Goal: Transaction & Acquisition: Book appointment/travel/reservation

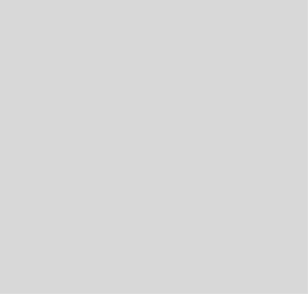
select select "es"
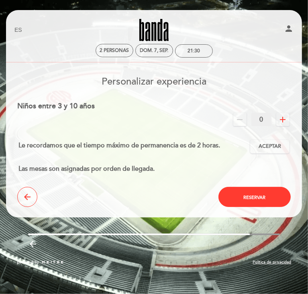
click at [275, 143] on span "Aceptar" at bounding box center [270, 146] width 23 height 7
click at [279, 187] on button "Reservar" at bounding box center [255, 197] width 72 height 20
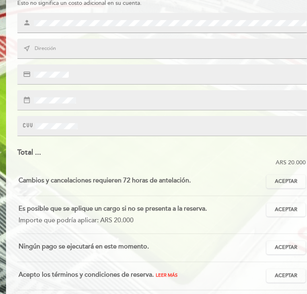
scroll to position [80, 0]
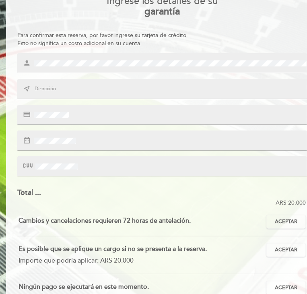
click at [60, 85] on input "text" at bounding box center [171, 89] width 274 height 8
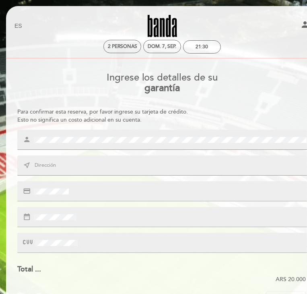
scroll to position [0, 0]
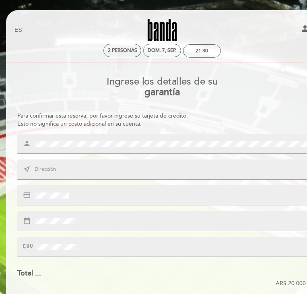
click at [300, 27] on icon "person" at bounding box center [305, 29] width 10 height 10
select select "es"
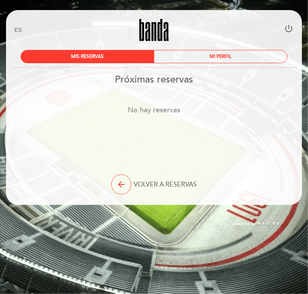
click at [220, 59] on div "MI PERFIL" at bounding box center [220, 56] width 133 height 12
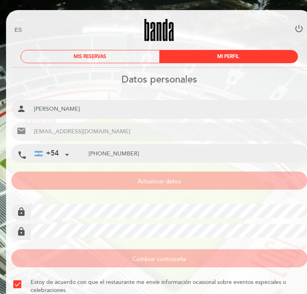
click at [86, 55] on div "MIS RESERVAS" at bounding box center [90, 56] width 138 height 12
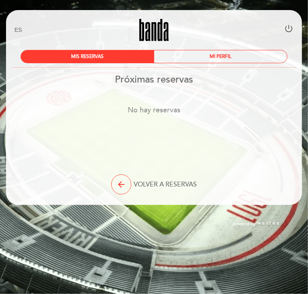
click at [117, 181] on icon "arrow_back" at bounding box center [122, 184] width 10 height 10
select select "es"
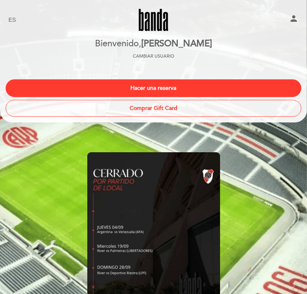
click at [292, 18] on icon "person" at bounding box center [294, 19] width 10 height 10
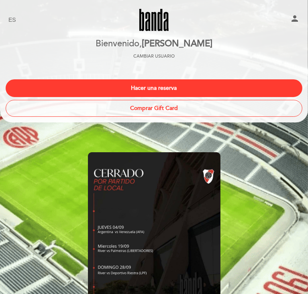
select select "es"
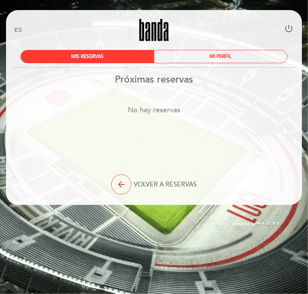
click at [236, 54] on div "MI PERFIL" at bounding box center [220, 56] width 133 height 12
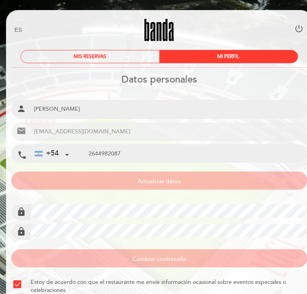
click at [74, 55] on div "MIS RESERVAS" at bounding box center [90, 56] width 138 height 12
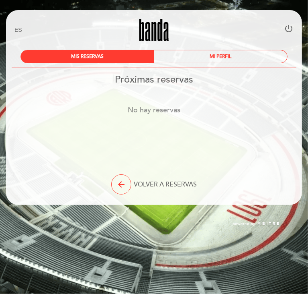
drag, startPoint x: 78, startPoint y: 88, endPoint x: 57, endPoint y: 92, distance: 21.3
click at [57, 92] on div "Próximas reservas No hay reservas" at bounding box center [154, 100] width 297 height 52
click at [117, 179] on icon "arrow_back" at bounding box center [122, 184] width 10 height 10
select select "es"
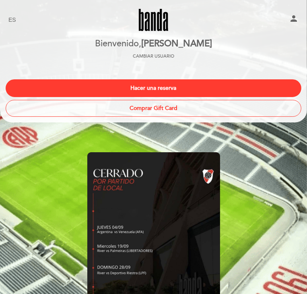
click at [190, 90] on button "Hacer una reserva" at bounding box center [154, 88] width 296 height 18
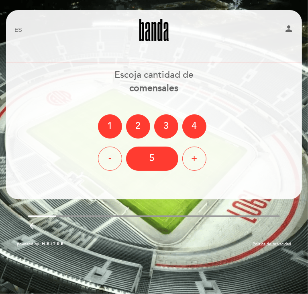
click at [139, 127] on div "2" at bounding box center [138, 126] width 24 height 24
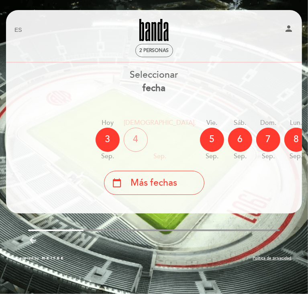
click at [257, 140] on div "7" at bounding box center [269, 139] width 24 height 24
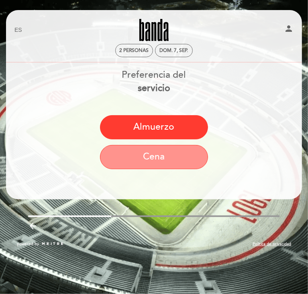
click at [167, 160] on button "Cena" at bounding box center [154, 157] width 108 height 24
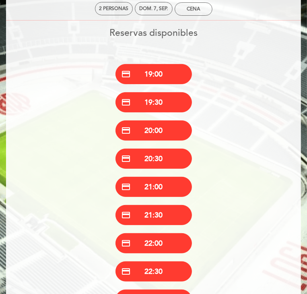
scroll to position [121, 0]
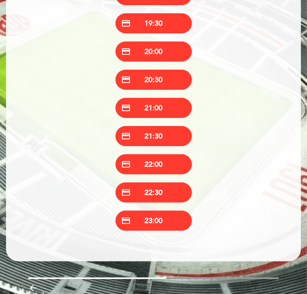
click at [145, 146] on button "credit_card 21:30" at bounding box center [153, 136] width 76 height 20
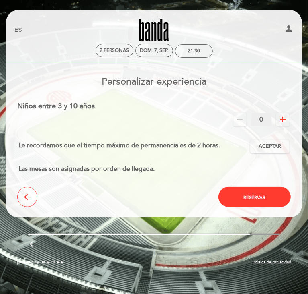
click at [281, 143] on span "Aceptar" at bounding box center [270, 146] width 23 height 7
click at [252, 187] on button "Reservar" at bounding box center [255, 197] width 72 height 20
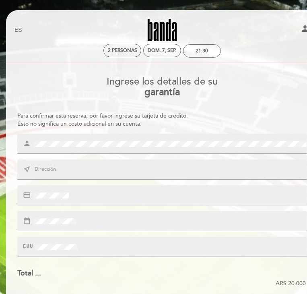
click at [47, 165] on input "text" at bounding box center [171, 169] width 274 height 8
type input "D"
type input "Entre [PERSON_NAME] 43 Norte"
click at [47, 187] on div "credit_card" at bounding box center [162, 195] width 290 height 20
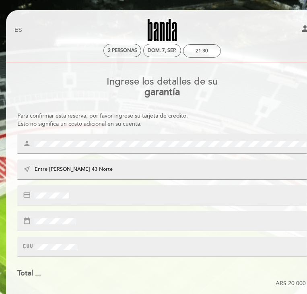
click at [48, 185] on div "credit_card" at bounding box center [162, 195] width 290 height 20
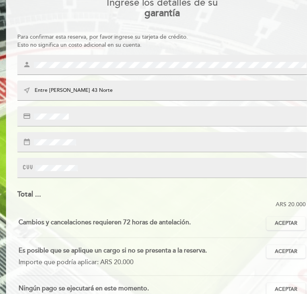
scroll to position [80, 0]
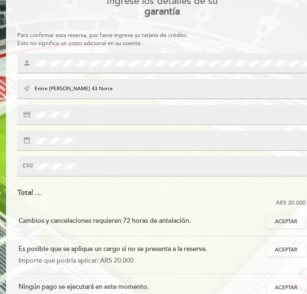
click at [275, 218] on span "Aceptar" at bounding box center [286, 221] width 23 height 7
click at [275, 246] on span "Aceptar" at bounding box center [286, 249] width 23 height 7
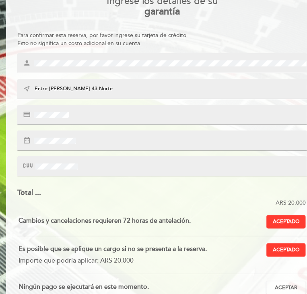
click at [277, 284] on span "Aceptar" at bounding box center [286, 287] width 23 height 7
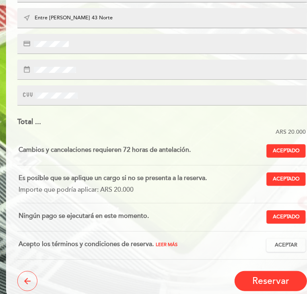
scroll to position [161, 0]
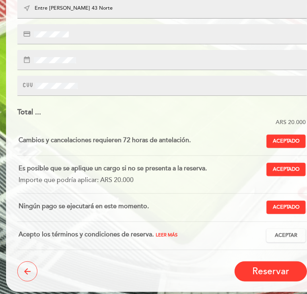
click at [276, 228] on button "Aceptar Aceptado" at bounding box center [285, 235] width 39 height 14
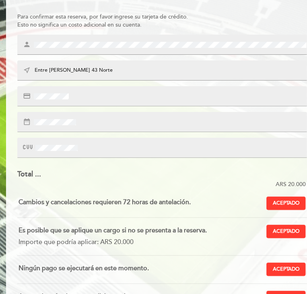
scroll to position [80, 0]
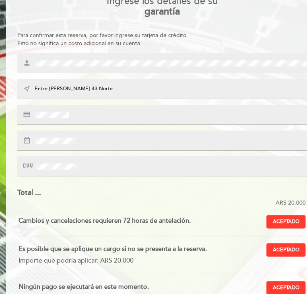
click at [34, 109] on div "credit_card" at bounding box center [162, 115] width 290 height 20
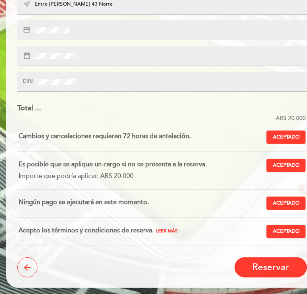
scroll to position [173, 0]
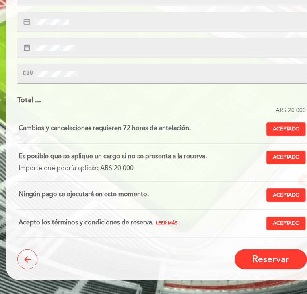
click at [267, 253] on span "Reservar" at bounding box center [270, 258] width 37 height 11
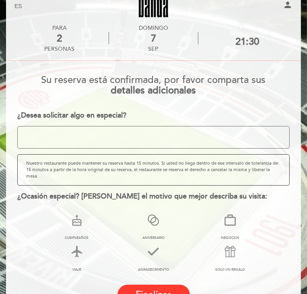
scroll to position [37, 0]
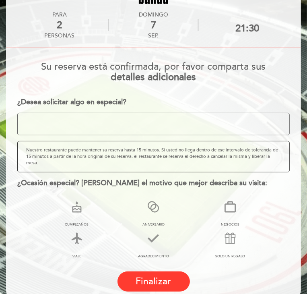
click at [233, 228] on icon at bounding box center [230, 238] width 21 height 21
click at [167, 275] on span "Finalizar" at bounding box center [153, 280] width 35 height 11
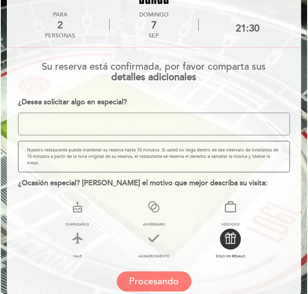
scroll to position [0, 0]
